Goal: Task Accomplishment & Management: Manage account settings

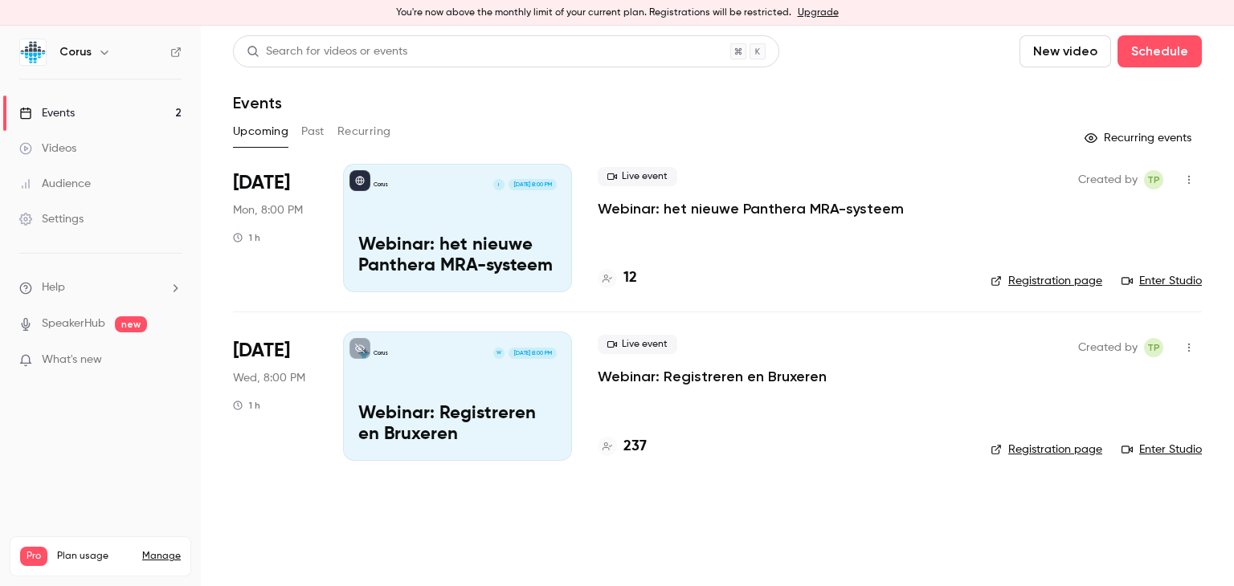
click at [629, 277] on h4 "12" at bounding box center [630, 278] width 14 height 22
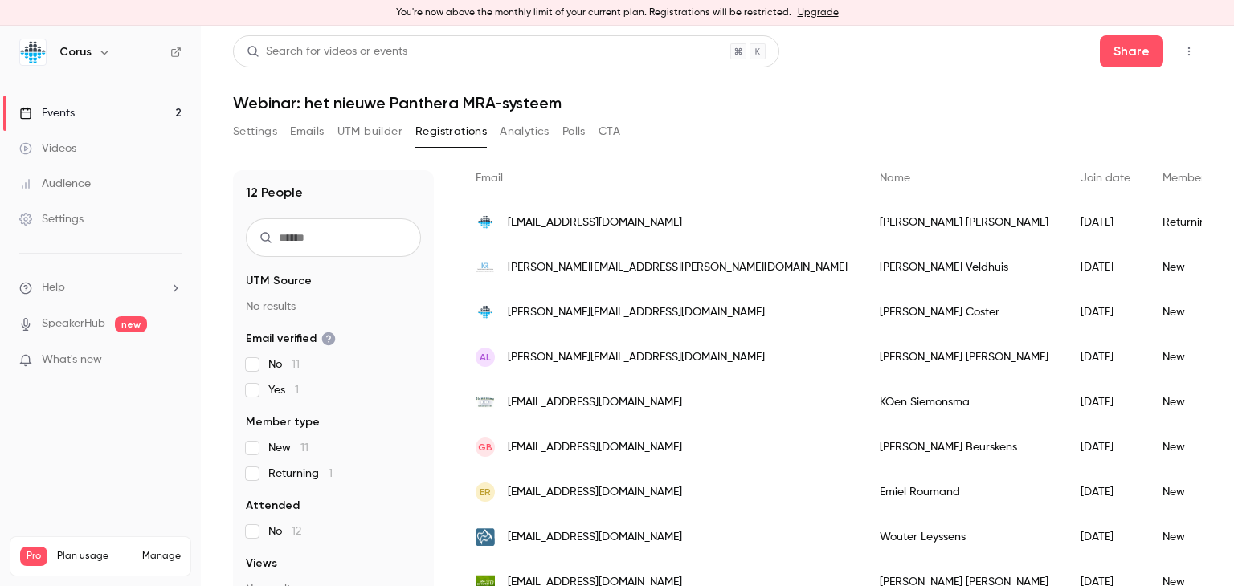
scroll to position [280, 0]
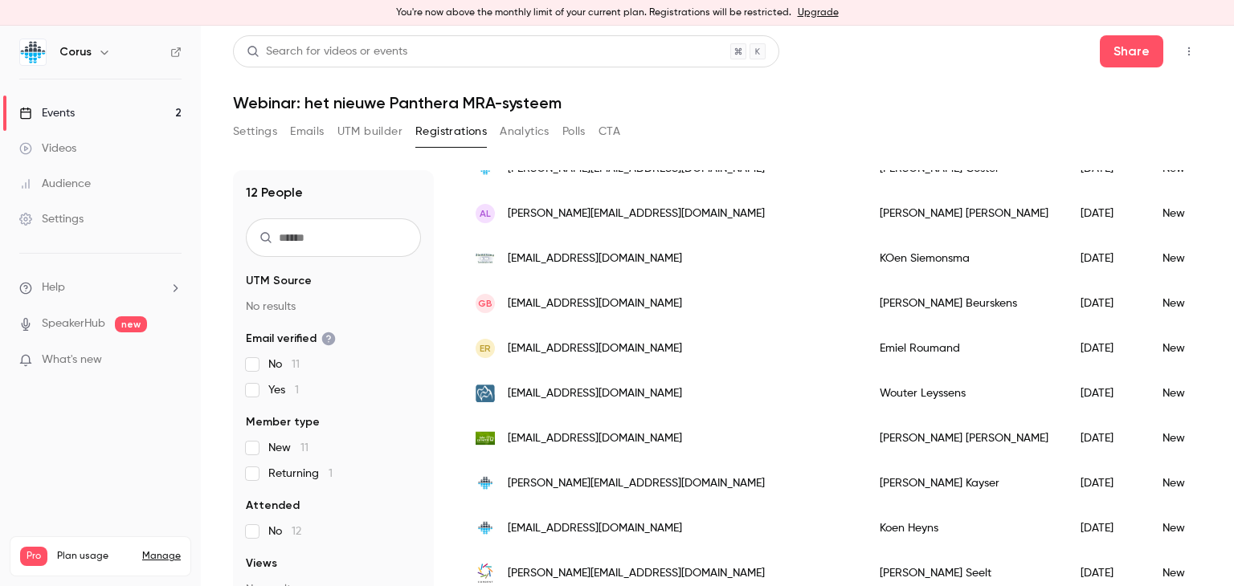
click at [1188, 49] on icon "button" at bounding box center [1189, 51] width 2 height 9
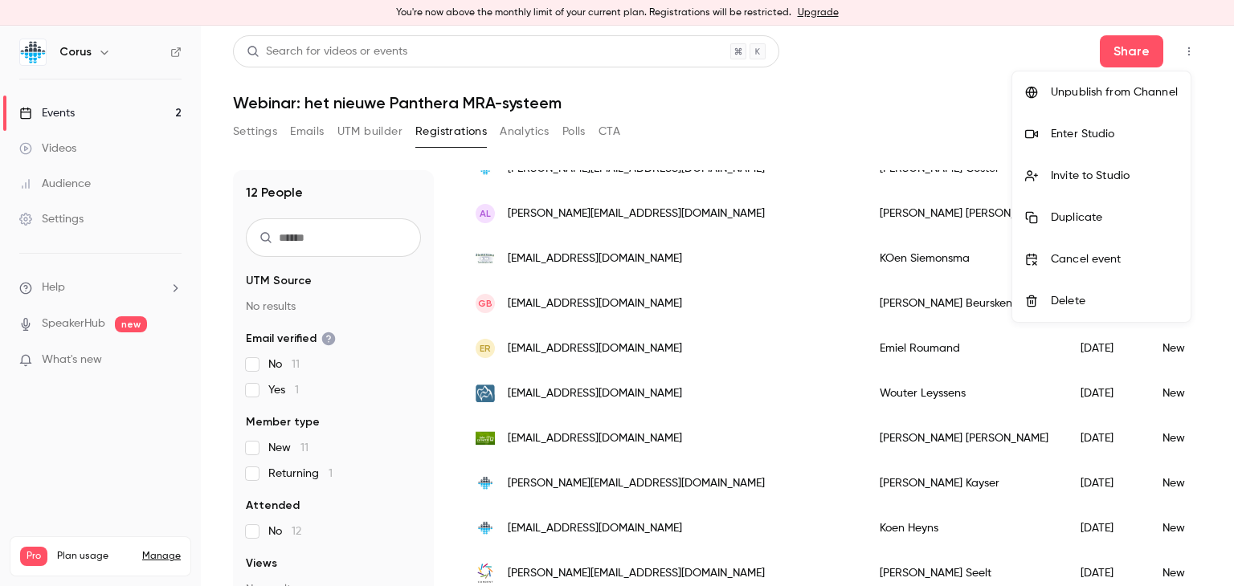
click at [1071, 136] on div "Enter Studio" at bounding box center [1114, 134] width 127 height 16
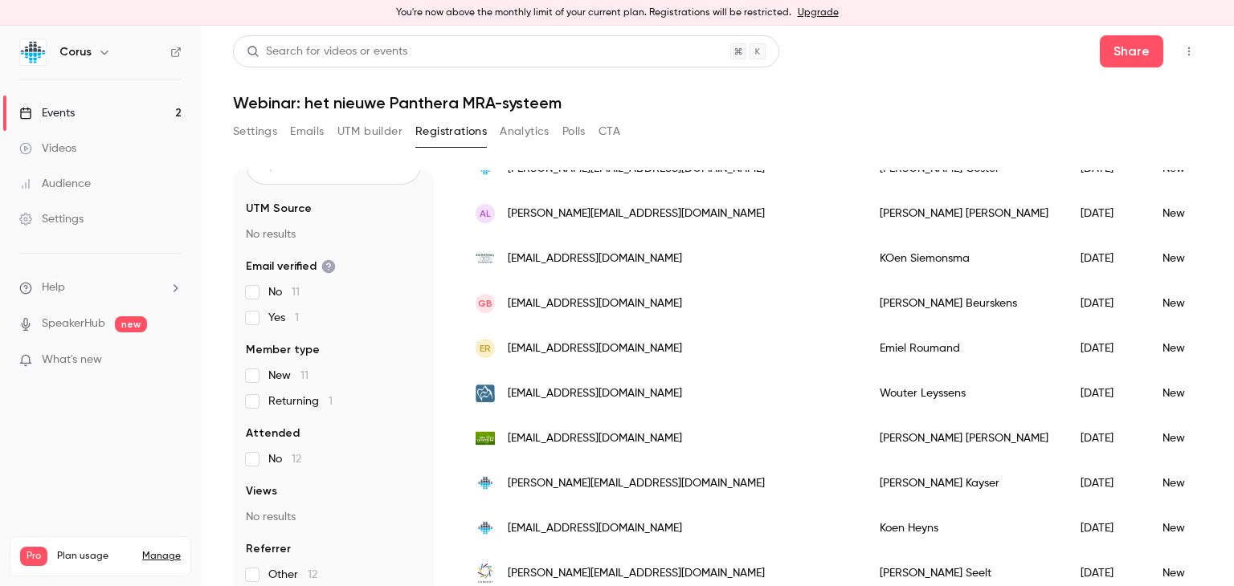
scroll to position [19, 0]
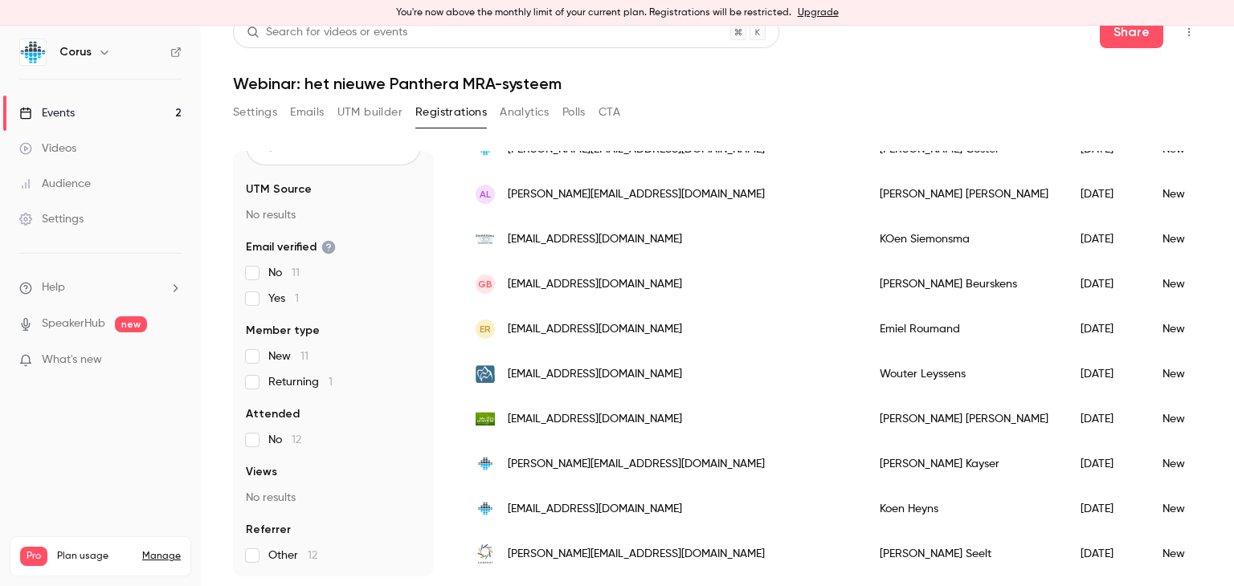
click at [258, 111] on button "Settings" at bounding box center [255, 113] width 44 height 26
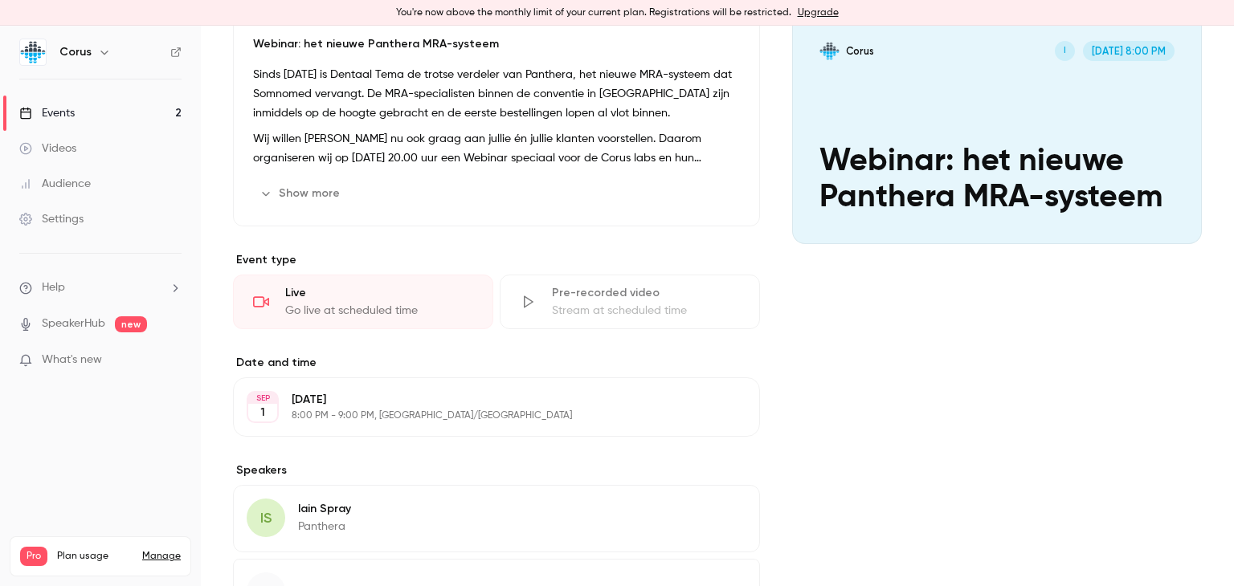
scroll to position [313, 0]
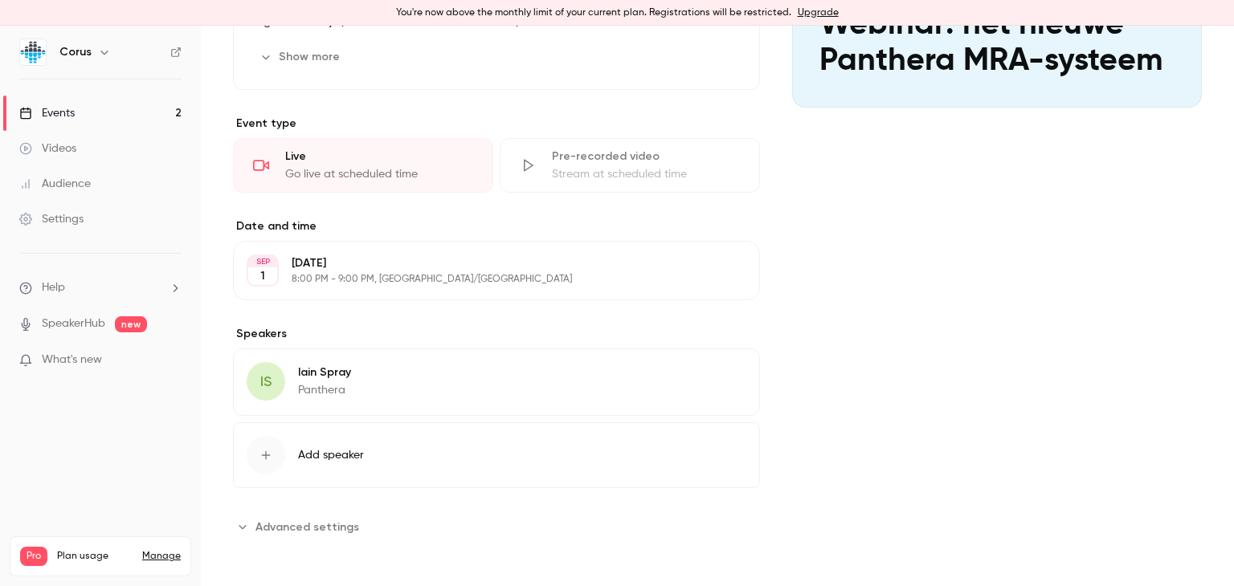
click at [300, 524] on span "Advanced settings" at bounding box center [307, 527] width 104 height 17
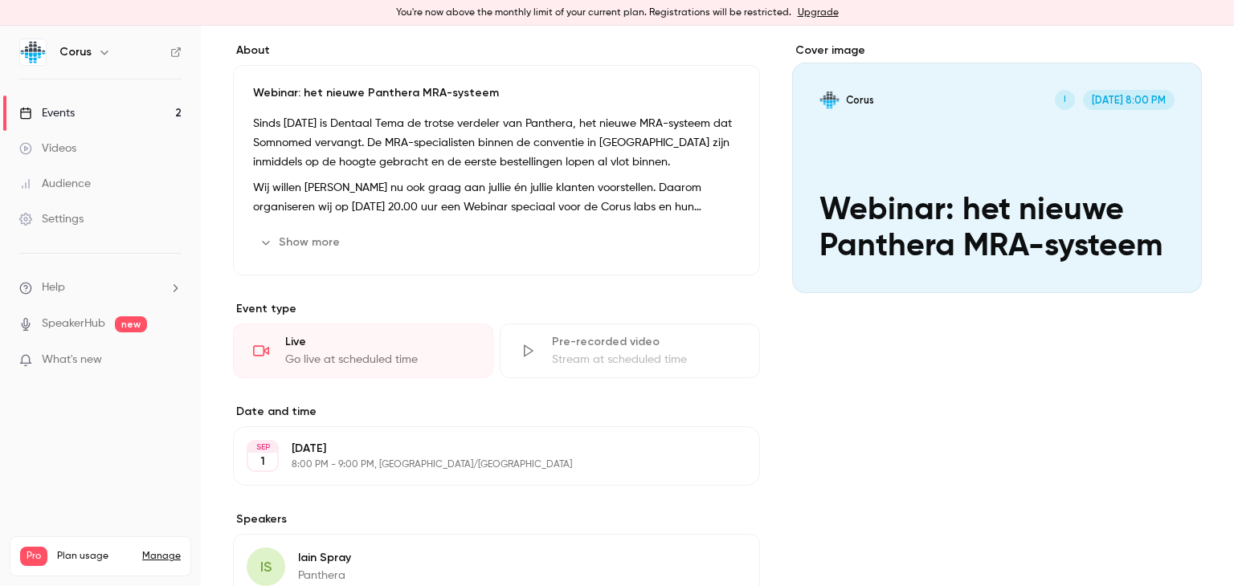
scroll to position [0, 0]
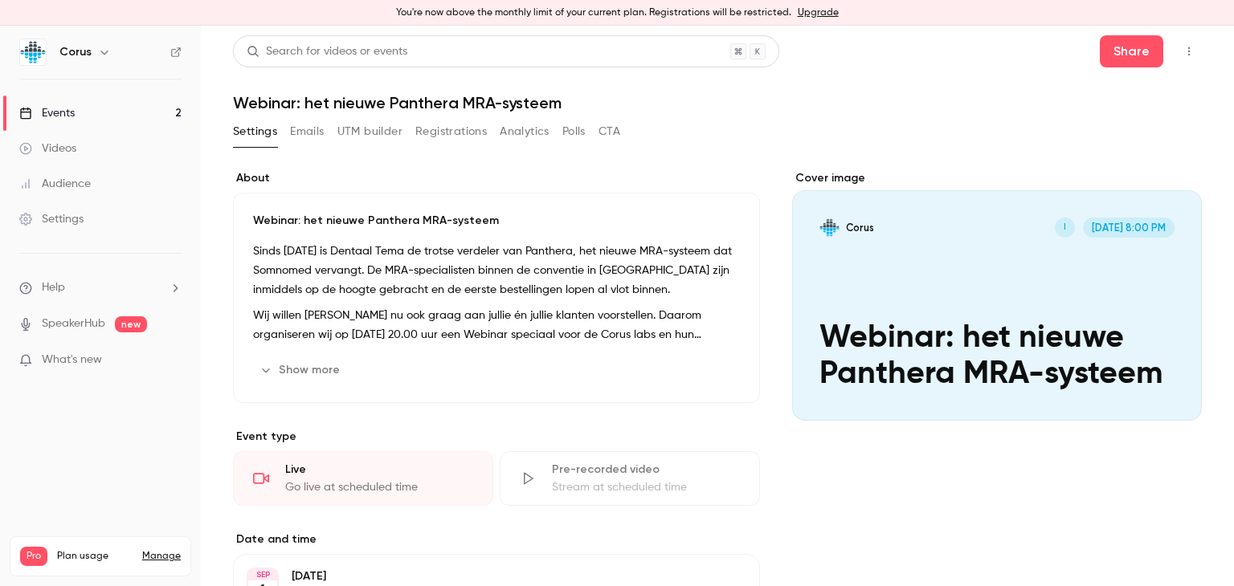
click at [79, 320] on link "SpeakerHub" at bounding box center [73, 324] width 63 height 17
click at [1188, 47] on icon "button" at bounding box center [1189, 51] width 2 height 9
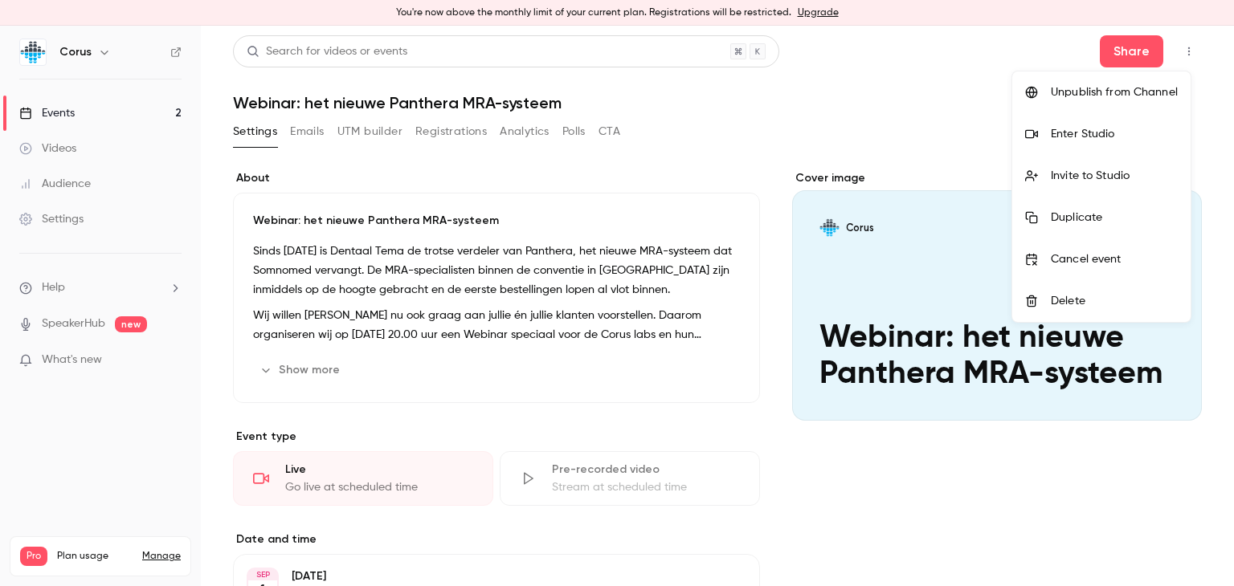
click at [1092, 129] on div "Enter Studio" at bounding box center [1114, 134] width 127 height 16
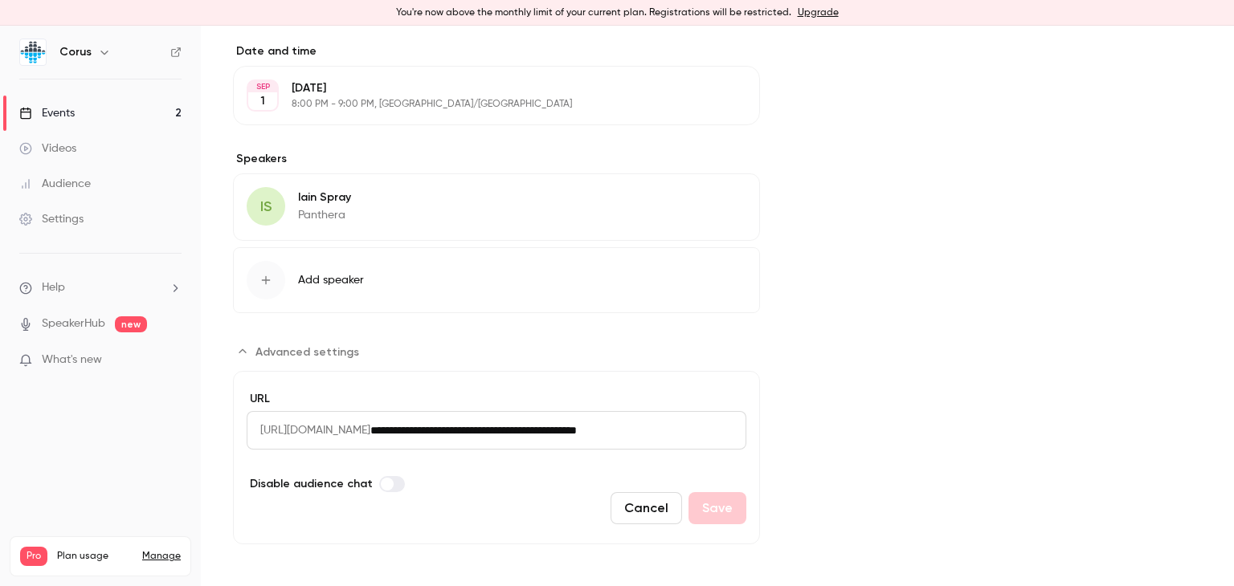
scroll to position [493, 0]
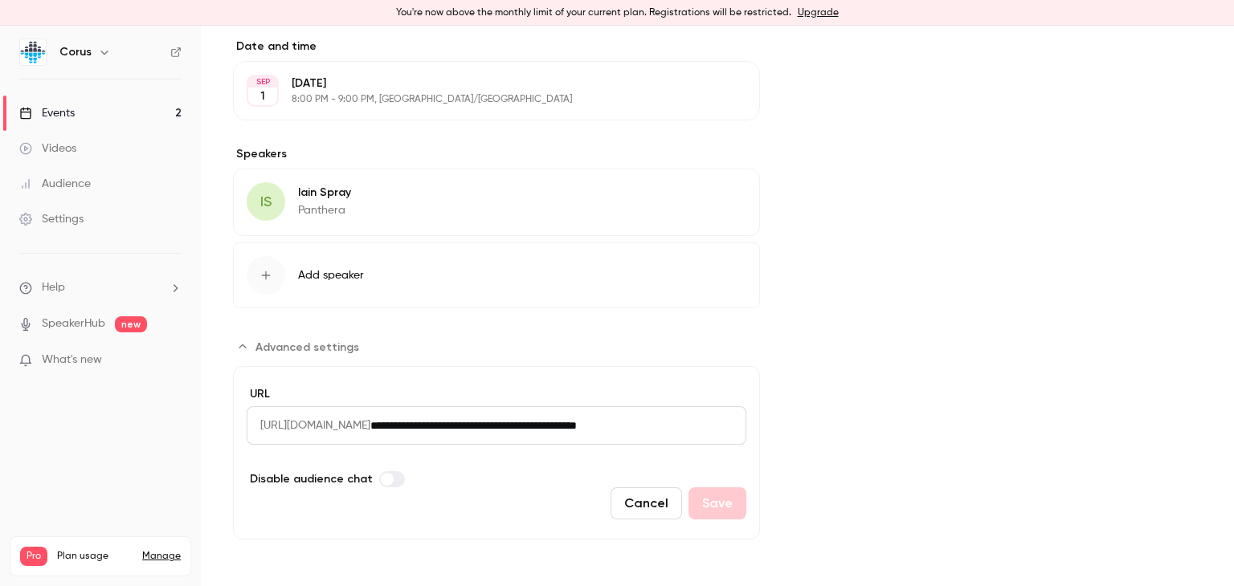
click at [381, 474] on span "Advanced settings" at bounding box center [387, 479] width 13 height 13
click at [390, 476] on span "Advanced settings" at bounding box center [396, 479] width 13 height 13
